Goal: Transaction & Acquisition: Purchase product/service

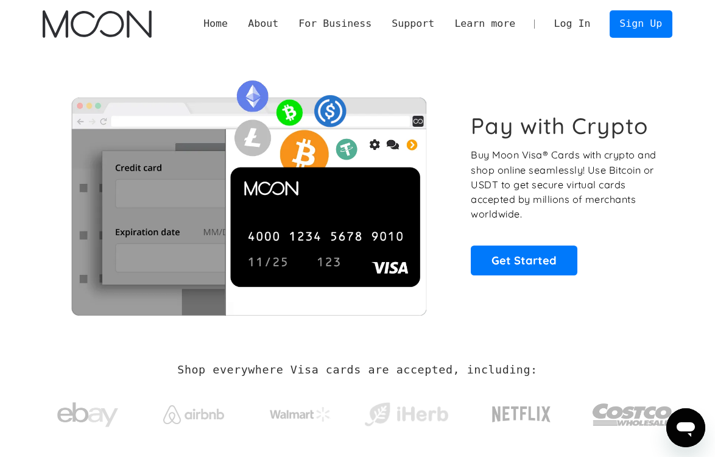
click at [579, 25] on link "Log In" at bounding box center [572, 24] width 57 height 26
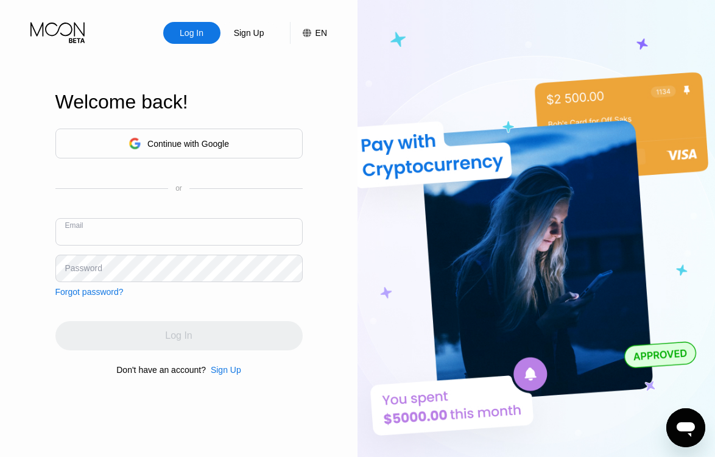
click at [198, 227] on input "text" at bounding box center [178, 231] width 247 height 27
type input "victor199@inbox.ru"
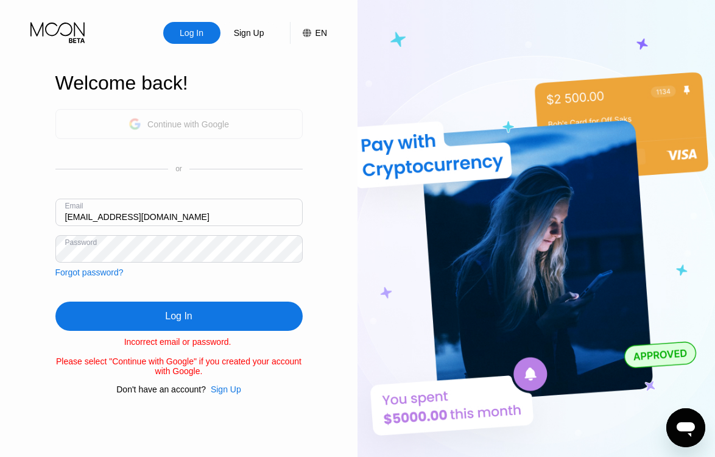
click at [210, 119] on div "Continue with Google" at bounding box center [188, 124] width 82 height 10
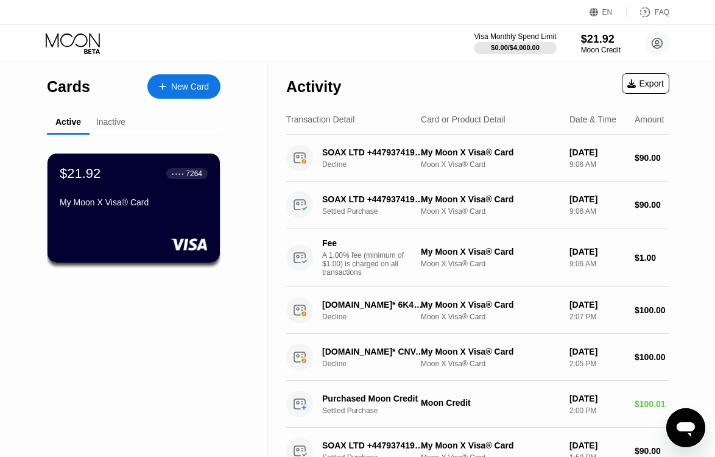
click at [595, 52] on div "Moon Credit" at bounding box center [601, 50] width 40 height 9
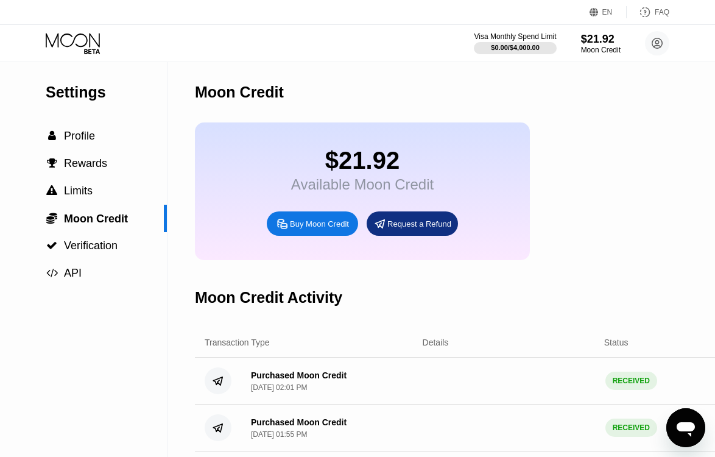
click at [330, 231] on div "Buy Moon Credit" at bounding box center [312, 223] width 91 height 24
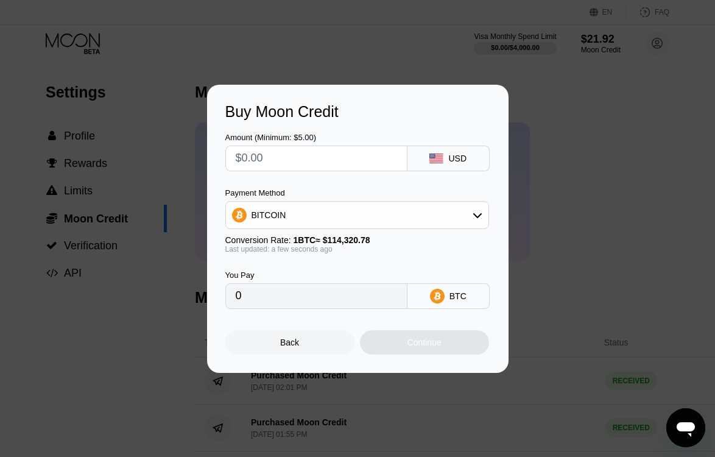
click at [364, 223] on div "BITCOIN" at bounding box center [357, 215] width 263 height 24
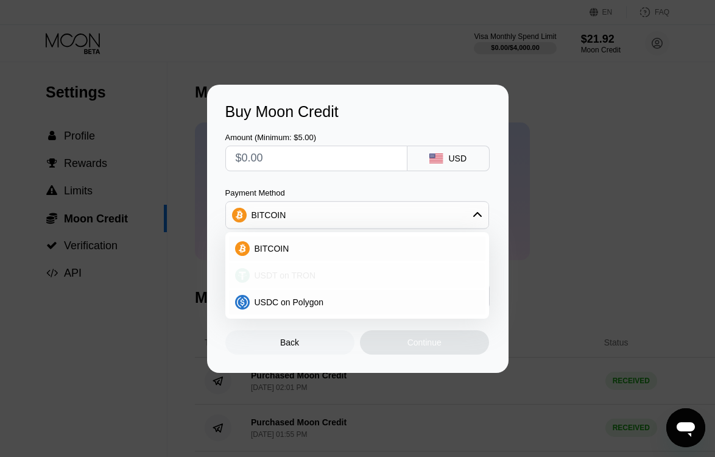
click at [358, 272] on div "USDT on TRON" at bounding box center [365, 276] width 230 height 10
type input "0.00"
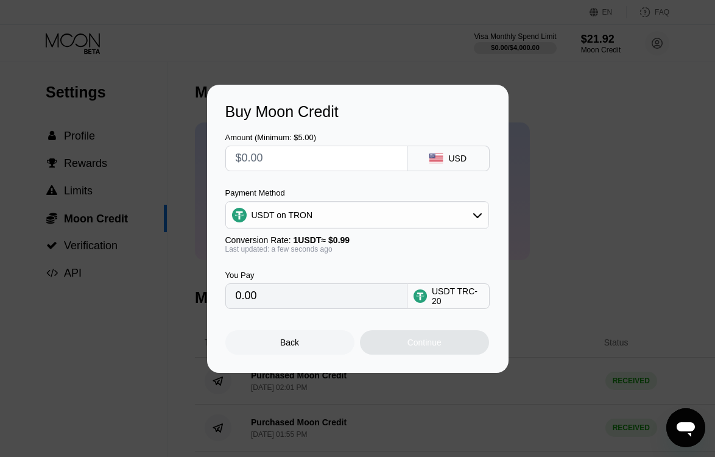
click at [376, 158] on input "text" at bounding box center [316, 158] width 161 height 24
click at [316, 337] on div "Back" at bounding box center [289, 342] width 129 height 24
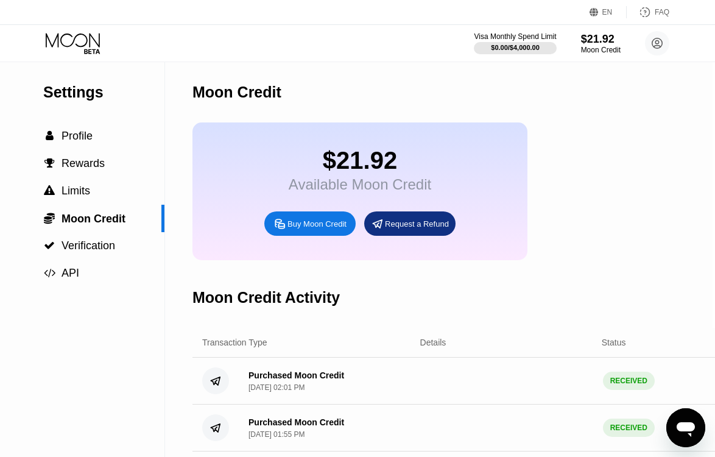
scroll to position [0, 2]
